Goal: Task Accomplishment & Management: Use online tool/utility

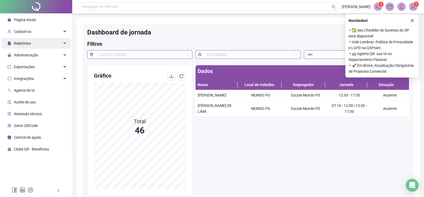
click at [44, 43] on div "Relatórios" at bounding box center [36, 43] width 70 height 11
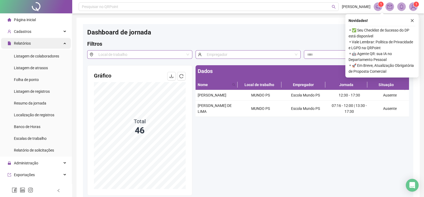
click at [28, 44] on span "Relatórios" at bounding box center [22, 43] width 17 height 4
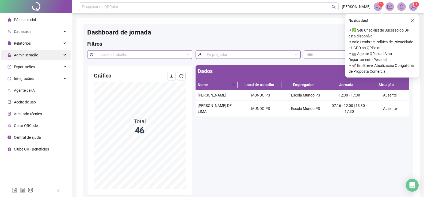
click at [33, 56] on span "Administração" at bounding box center [26, 55] width 24 height 4
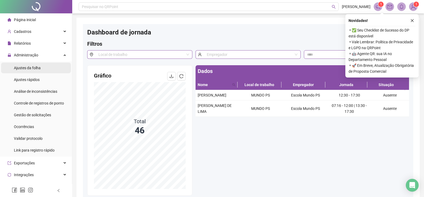
click at [37, 68] on span "Ajustes da folha" at bounding box center [27, 68] width 27 height 4
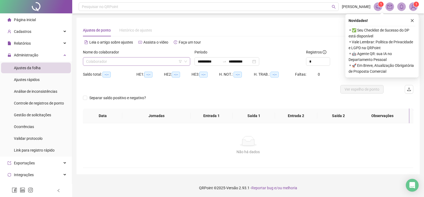
type input "**********"
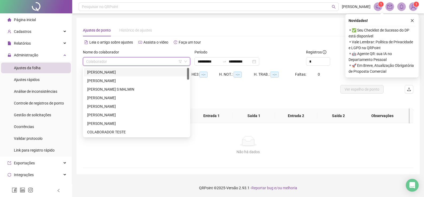
click at [142, 62] on input "search" at bounding box center [134, 61] width 96 height 8
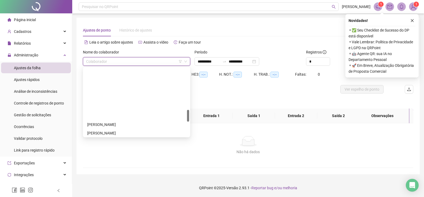
scroll to position [241, 0]
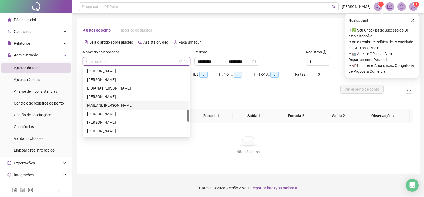
click at [125, 105] on div "MAILANE [PERSON_NAME]" at bounding box center [136, 105] width 99 height 6
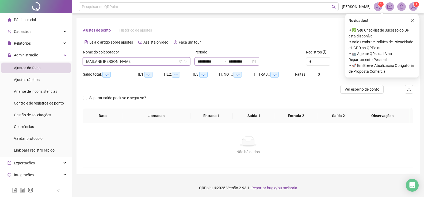
click at [259, 63] on div "**********" at bounding box center [226, 61] width 65 height 9
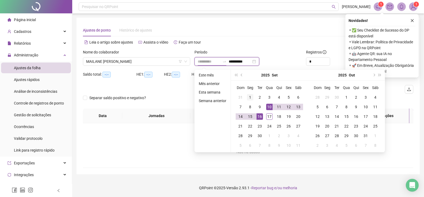
type input "**********"
click at [250, 95] on div "1" at bounding box center [250, 97] width 6 height 6
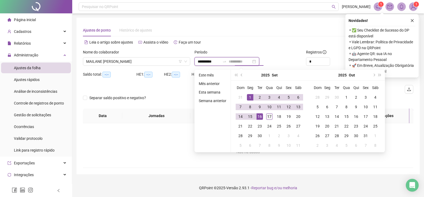
type input "**********"
click at [268, 118] on div "17" at bounding box center [269, 116] width 6 height 6
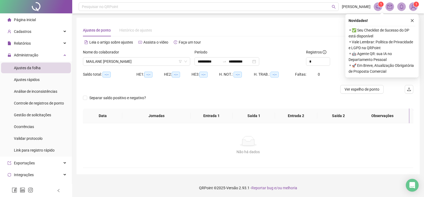
click at [309, 34] on div "Ajustes de ponto Histórico de ajustes" at bounding box center [248, 30] width 330 height 12
click at [413, 23] on button "button" at bounding box center [412, 20] width 6 height 6
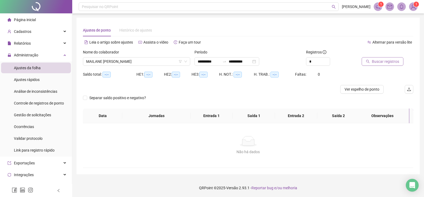
click at [388, 63] on span "Buscar registros" at bounding box center [385, 62] width 27 height 6
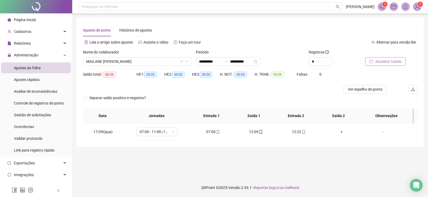
click at [373, 62] on button "Atualizar tabela" at bounding box center [385, 61] width 41 height 9
click at [337, 133] on div "+" at bounding box center [341, 132] width 34 height 6
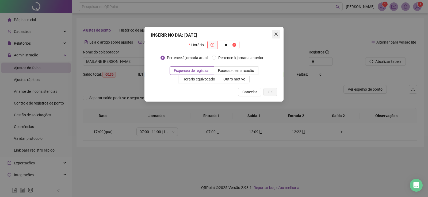
type input "**"
click at [275, 34] on icon "close" at bounding box center [276, 34] width 4 height 4
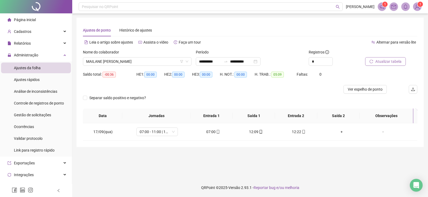
click at [371, 63] on icon "reload" at bounding box center [370, 61] width 3 height 3
click at [335, 131] on div "+" at bounding box center [341, 132] width 34 height 6
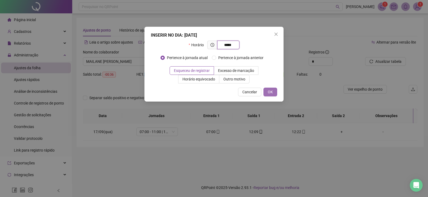
type input "*****"
click at [270, 93] on span "OK" at bounding box center [270, 92] width 5 height 6
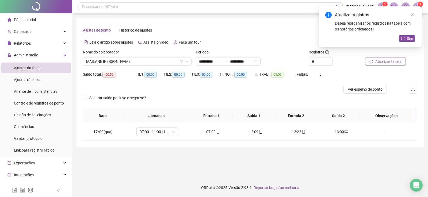
click at [390, 63] on span "Atualizar tabela" at bounding box center [388, 62] width 26 height 6
click at [404, 39] on icon "reload" at bounding box center [403, 39] width 4 height 4
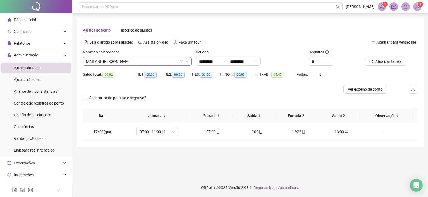
click at [132, 61] on span "MAILANE KRISCIA RODRIGUES DA SILVA" at bounding box center [137, 61] width 102 height 8
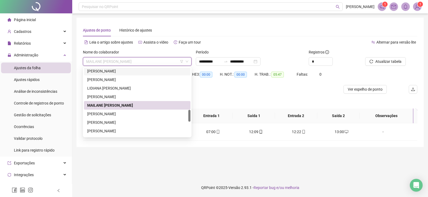
click at [126, 71] on div "KATHLEEN LORRANE PEREIRA DE SOUZA" at bounding box center [137, 71] width 100 height 6
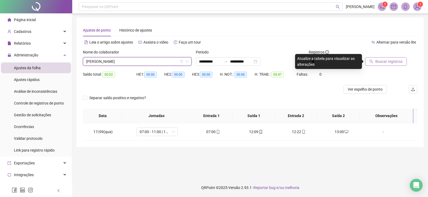
click at [370, 60] on icon "search" at bounding box center [371, 62] width 4 height 4
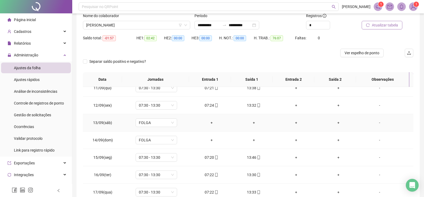
scroll to position [70, 0]
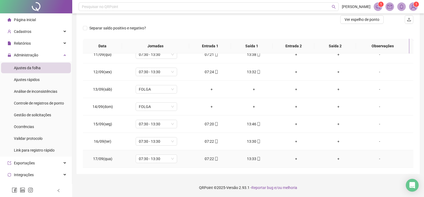
click at [256, 161] on span at bounding box center [258, 159] width 4 height 4
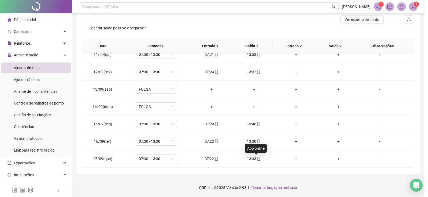
type input "**********"
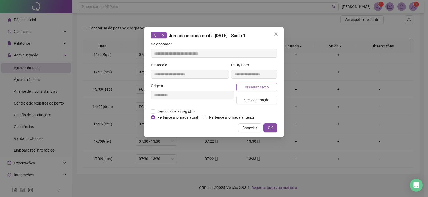
click at [252, 84] on span "Visualizar foto" at bounding box center [257, 87] width 24 height 6
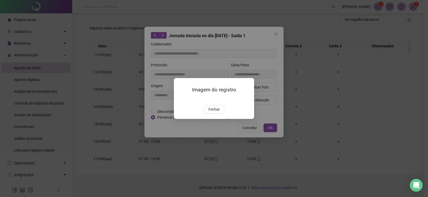
click at [180, 99] on img at bounding box center [180, 99] width 0 height 0
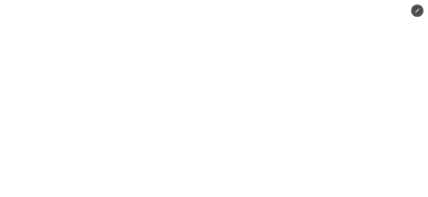
click at [314, 104] on div at bounding box center [214, 98] width 428 height 197
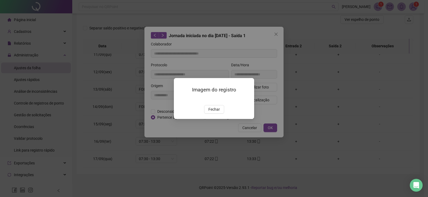
click at [215, 112] on span "Fechar" at bounding box center [213, 109] width 11 height 6
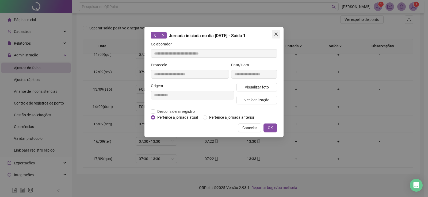
click at [275, 33] on icon "close" at bounding box center [276, 34] width 4 height 4
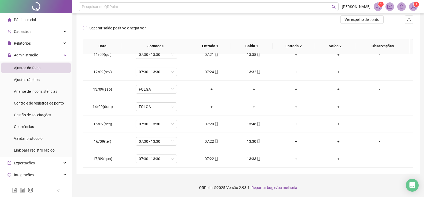
scroll to position [0, 0]
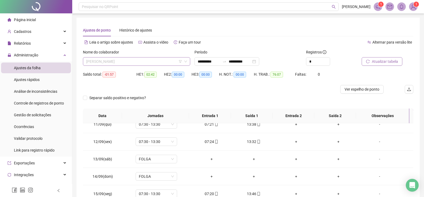
click at [142, 63] on span "KATHLEEN LORRANE PEREIRA DE SOUZA" at bounding box center [136, 61] width 101 height 8
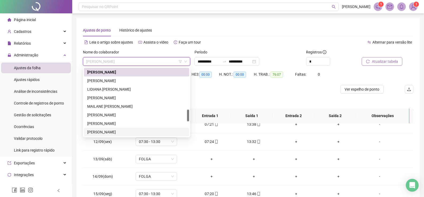
drag, startPoint x: 113, startPoint y: 132, endPoint x: 117, endPoint y: 117, distance: 14.7
click at [113, 132] on div "MARICELIA OLIVEIRA DA SILVA" at bounding box center [136, 132] width 99 height 6
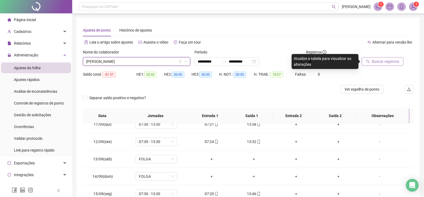
click at [369, 62] on icon "search" at bounding box center [368, 62] width 4 height 4
